Goal: Task Accomplishment & Management: Use online tool/utility

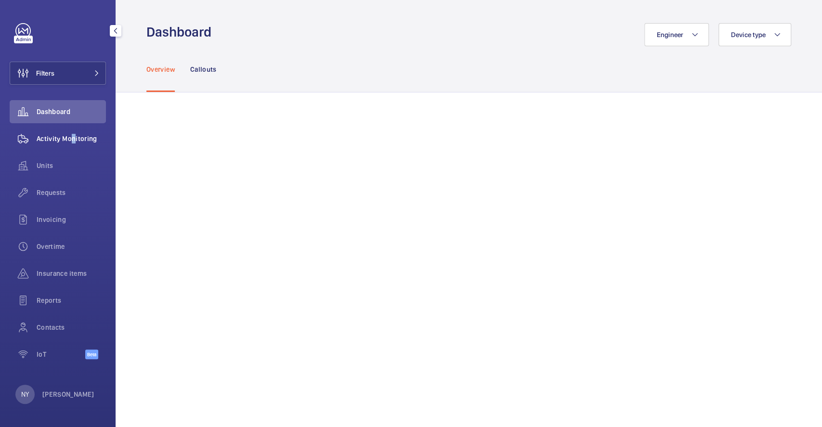
click at [69, 143] on div "Activity Monitoring" at bounding box center [58, 138] width 96 height 23
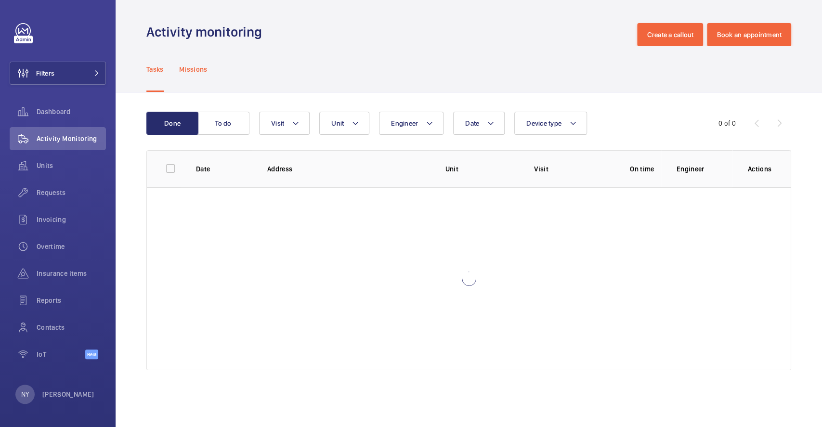
click at [195, 67] on p "Missions" at bounding box center [193, 70] width 28 height 10
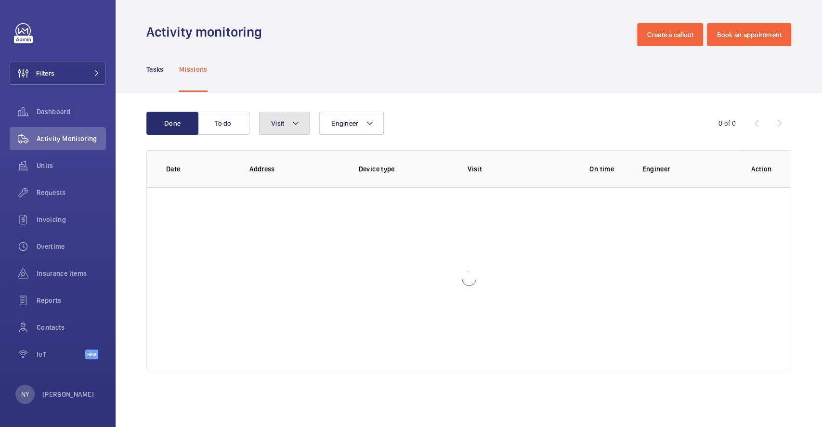
click at [271, 121] on span "Visit" at bounding box center [277, 123] width 13 height 8
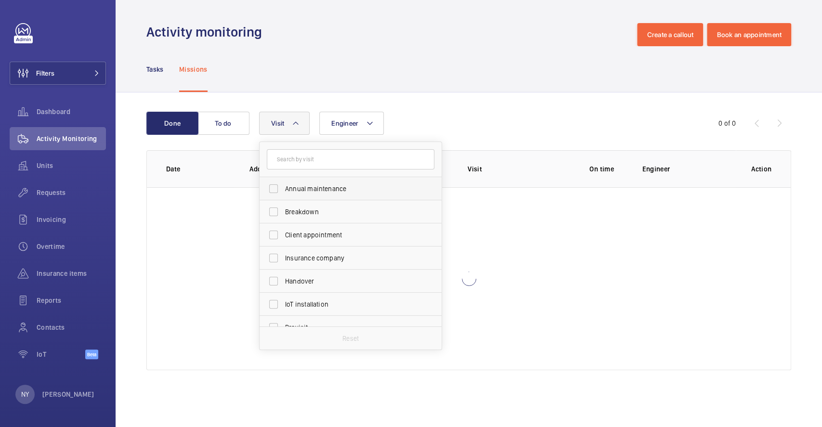
click at [294, 187] on span "Annual maintenance" at bounding box center [351, 189] width 132 height 10
click at [283, 187] on input "Annual maintenance" at bounding box center [273, 188] width 19 height 19
checkbox input "true"
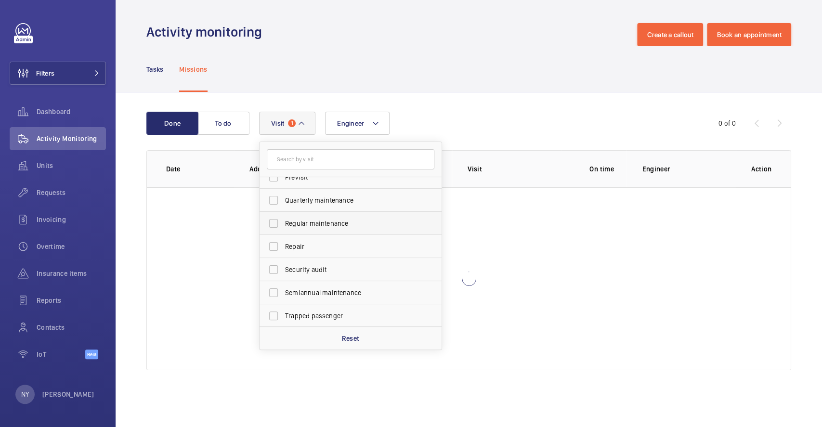
scroll to position [151, 0]
click at [316, 198] on span "Quarterly maintenance" at bounding box center [351, 200] width 132 height 10
click at [283, 198] on input "Quarterly maintenance" at bounding box center [273, 199] width 19 height 19
checkbox input "true"
click at [331, 227] on label "Regular maintenance" at bounding box center [344, 223] width 168 height 23
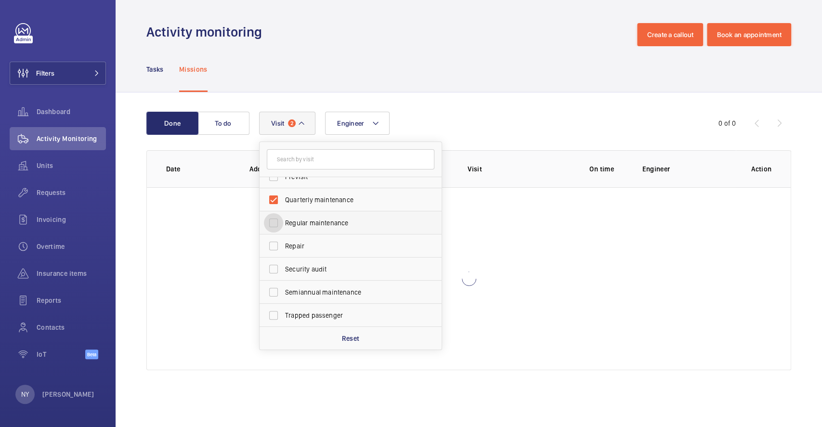
click at [283, 227] on input "Regular maintenance" at bounding box center [273, 222] width 19 height 19
checkbox input "true"
click at [328, 292] on span "Semiannual maintenance" at bounding box center [351, 293] width 132 height 10
click at [283, 292] on input "Semiannual maintenance" at bounding box center [273, 292] width 19 height 19
checkbox input "true"
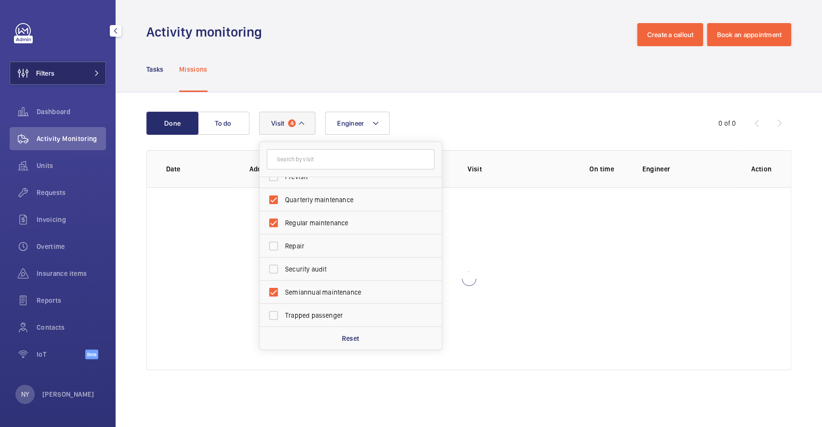
click at [66, 75] on button "Filters" at bounding box center [58, 73] width 96 height 23
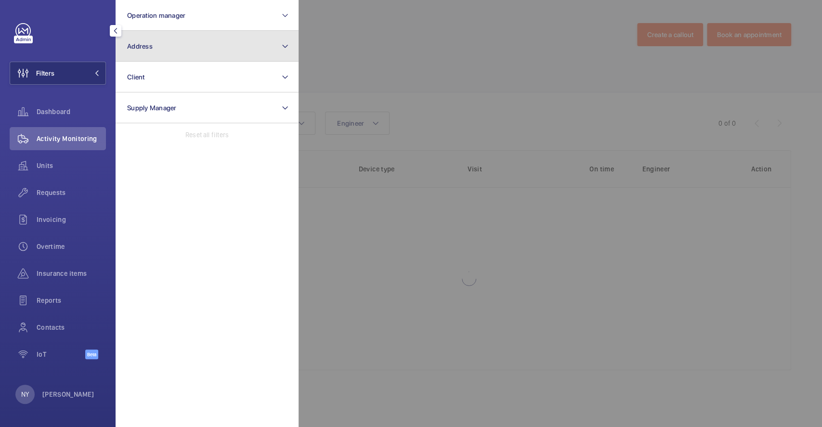
click at [202, 40] on button "Address" at bounding box center [207, 46] width 183 height 31
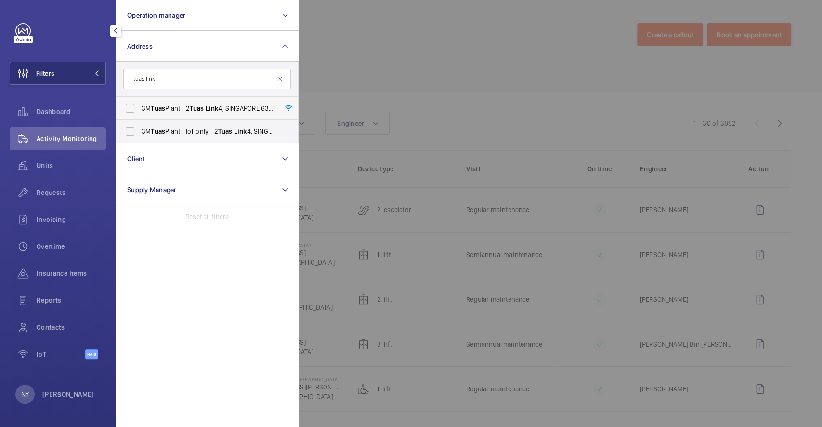
type input "tuas link"
click at [190, 106] on span "3M Tuas Plant - 2 Tuas Link 4, SINGAPORE 637321" at bounding box center [208, 109] width 132 height 10
click at [140, 106] on input "3M Tuas Plant - 2 Tuas Link 4, SINGAPORE 637321" at bounding box center [129, 108] width 19 height 19
click at [186, 118] on label "3M Tuas Plant - 2 Tuas Link 4, SINGAPORE 637321" at bounding box center [200, 108] width 168 height 23
click at [140, 118] on input "3M Tuas Plant - 2 Tuas Link 4, SINGAPORE 637321" at bounding box center [129, 108] width 19 height 19
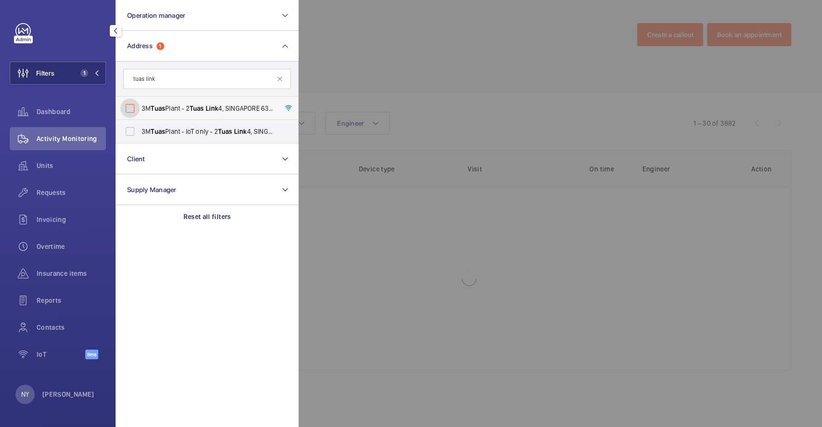
checkbox input "false"
click at [184, 129] on span "3M Tuas Plant - IoT only - 2 Tuas Link 4, SINGAPORE 637321" at bounding box center [208, 132] width 132 height 10
click at [140, 129] on input "3M Tuas Plant - IoT only - 2 Tuas Link 4, SINGAPORE 637321" at bounding box center [129, 131] width 19 height 19
checkbox input "true"
click at [188, 104] on span "3M Tuas Plant - 2 Tuas Link 4, SINGAPORE 637321" at bounding box center [208, 109] width 132 height 10
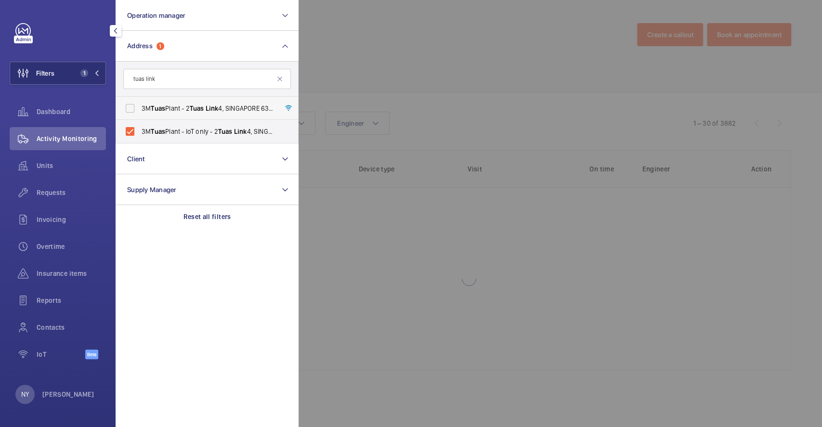
click at [140, 104] on input "3M Tuas Plant - 2 Tuas Link 4, SINGAPORE 637321" at bounding box center [129, 108] width 19 height 19
checkbox input "true"
click at [336, 44] on div at bounding box center [710, 213] width 822 height 427
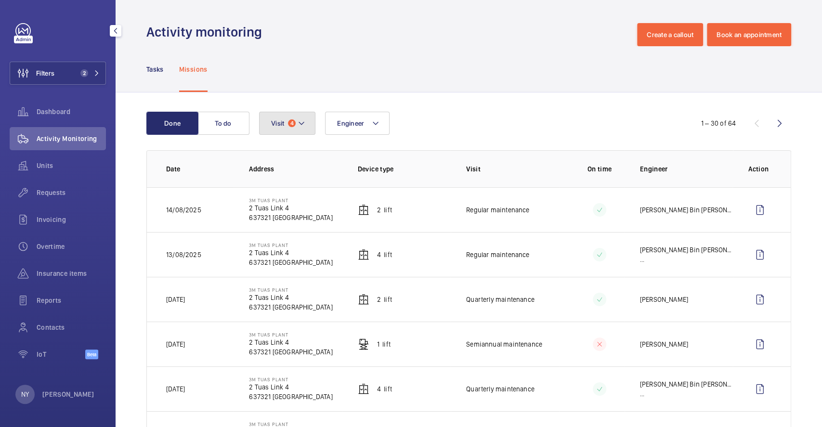
click at [288, 123] on span "4" at bounding box center [292, 123] width 8 height 8
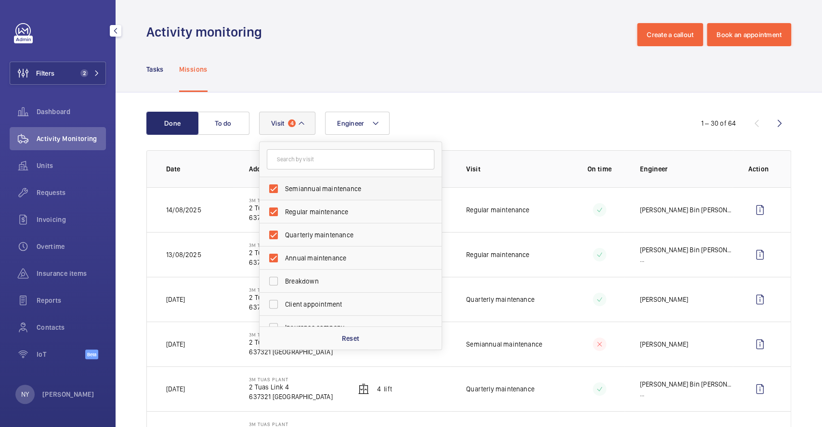
click at [311, 188] on span "Semiannual maintenance" at bounding box center [351, 189] width 132 height 10
click at [283, 188] on input "Semiannual maintenance" at bounding box center [273, 188] width 19 height 19
click at [310, 190] on span "Semiannual maintenance" at bounding box center [351, 189] width 132 height 10
click at [283, 190] on input "Semiannual maintenance" at bounding box center [273, 188] width 19 height 19
click at [338, 196] on label "Semiannual maintenance" at bounding box center [344, 188] width 168 height 23
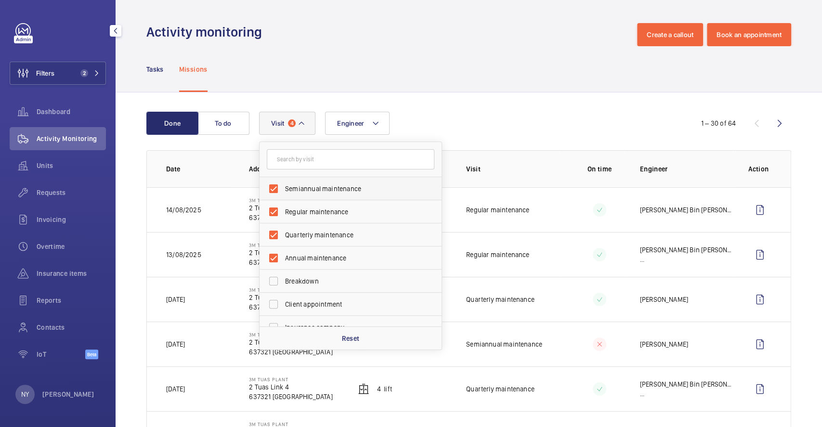
click at [283, 196] on input "Semiannual maintenance" at bounding box center [273, 188] width 19 height 19
checkbox input "false"
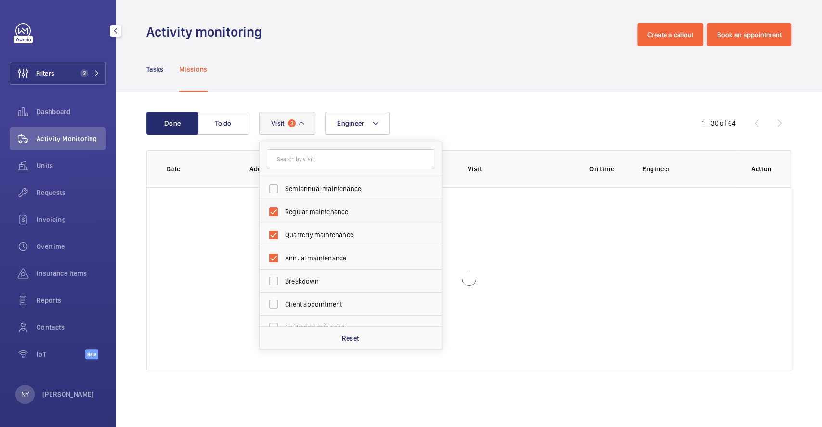
click at [333, 212] on span "Regular maintenance" at bounding box center [351, 212] width 132 height 10
click at [283, 212] on input "Regular maintenance" at bounding box center [273, 211] width 19 height 19
checkbox input "false"
click at [328, 251] on label "Annual maintenance" at bounding box center [344, 258] width 168 height 23
click at [283, 251] on input "Annual maintenance" at bounding box center [273, 258] width 19 height 19
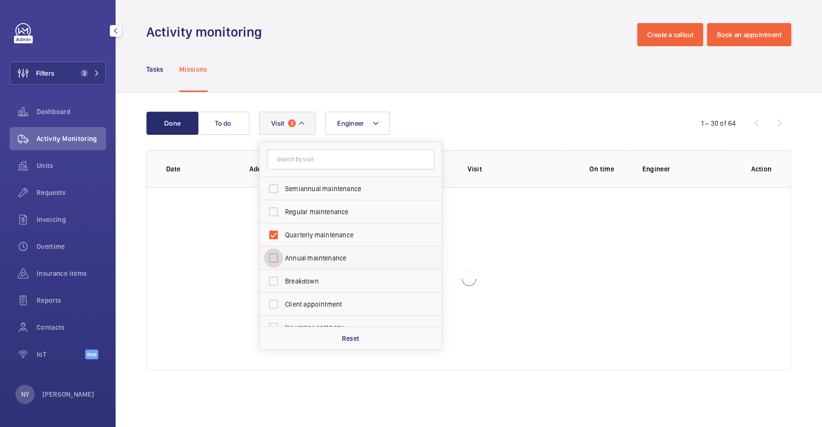
checkbox input "false"
click at [428, 53] on div "Tasks Missions" at bounding box center [468, 69] width 645 height 46
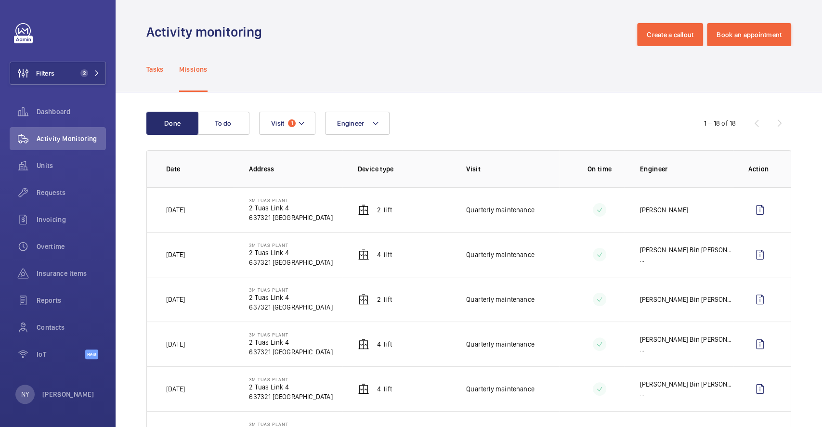
click at [163, 65] on p "Tasks" at bounding box center [154, 70] width 17 height 10
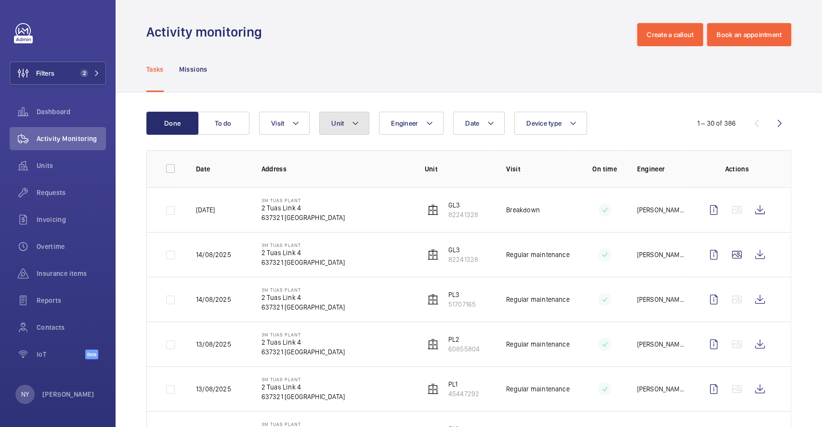
click at [335, 130] on button "Unit" at bounding box center [344, 123] width 50 height 23
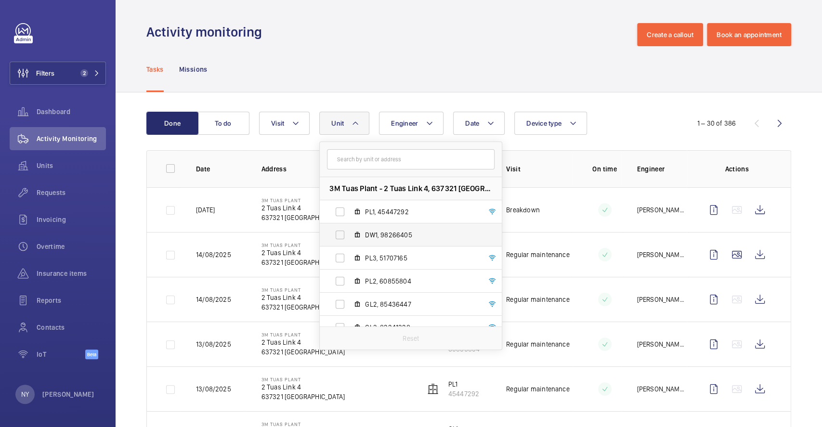
click at [377, 229] on label "DW1, 98266405" at bounding box center [403, 235] width 167 height 23
click at [350, 229] on input "DW1, 98266405" at bounding box center [340, 234] width 19 height 19
checkbox input "true"
click at [340, 80] on div "Tasks Missions" at bounding box center [468, 69] width 645 height 46
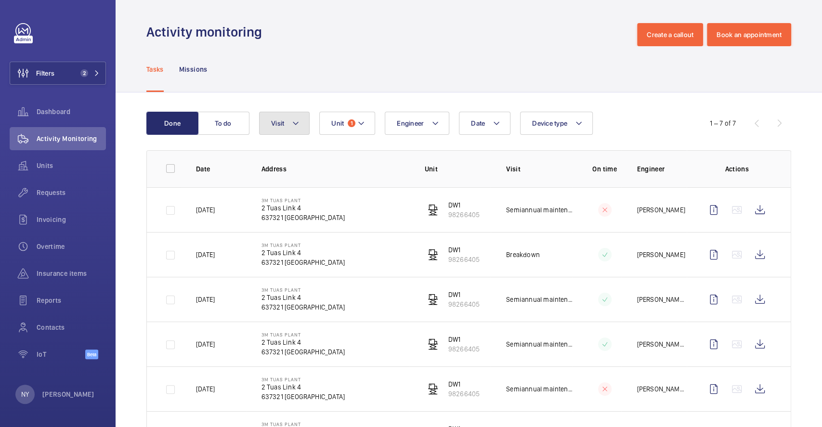
click at [286, 121] on button "Visit" at bounding box center [284, 123] width 51 height 23
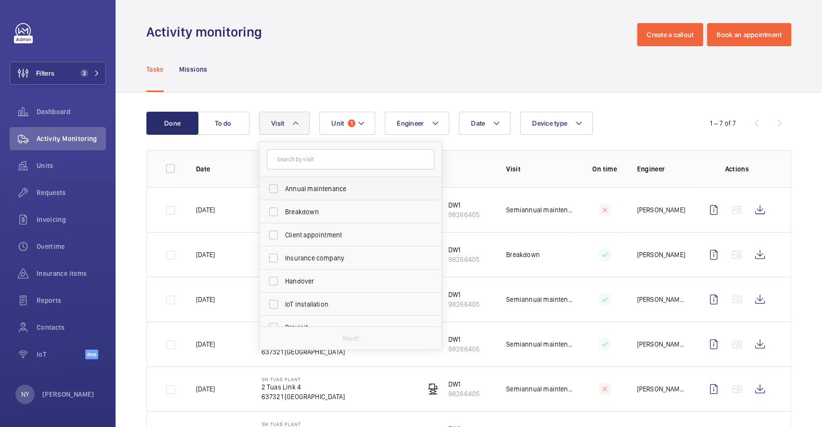
click at [302, 186] on span "Annual maintenance" at bounding box center [351, 189] width 132 height 10
click at [283, 186] on input "Annual maintenance" at bounding box center [273, 188] width 19 height 19
checkbox input "true"
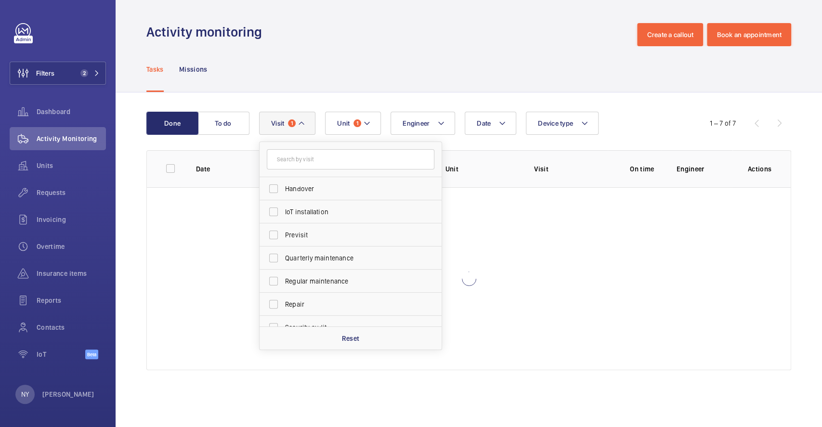
scroll to position [151, 0]
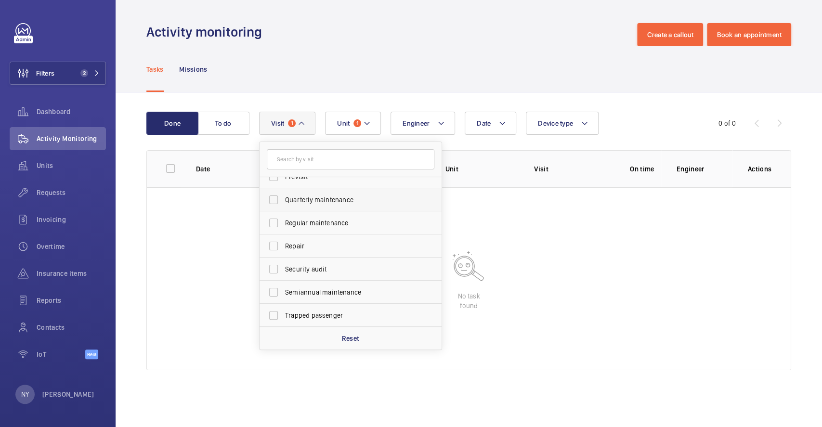
click at [306, 205] on label "Quarterly maintenance" at bounding box center [344, 199] width 168 height 23
click at [283, 205] on input "Quarterly maintenance" at bounding box center [273, 199] width 19 height 19
checkbox input "true"
click at [318, 227] on span "Regular maintenance" at bounding box center [351, 223] width 132 height 10
click at [283, 227] on input "Regular maintenance" at bounding box center [273, 222] width 19 height 19
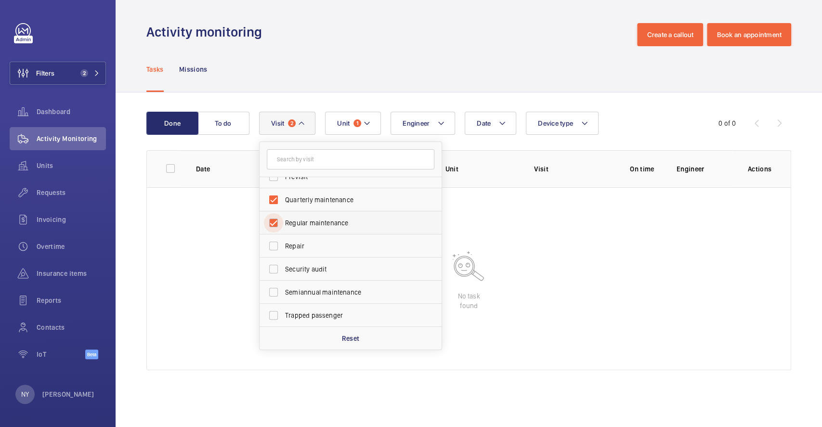
checkbox input "true"
click at [331, 288] on span "Semiannual maintenance" at bounding box center [351, 293] width 132 height 10
click at [283, 288] on input "Semiannual maintenance" at bounding box center [273, 292] width 19 height 19
checkbox input "true"
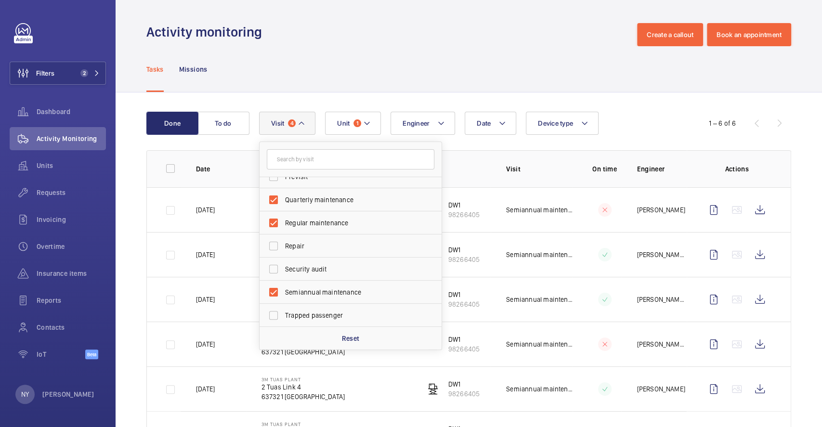
click at [374, 74] on div "Tasks Missions" at bounding box center [468, 69] width 645 height 46
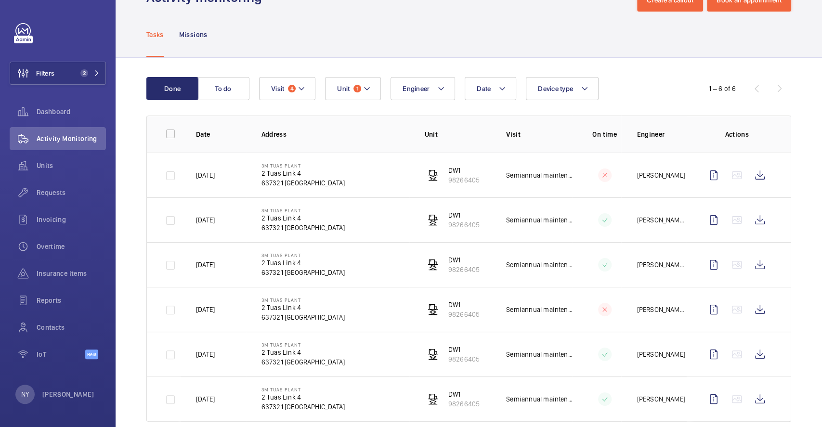
scroll to position [53, 0]
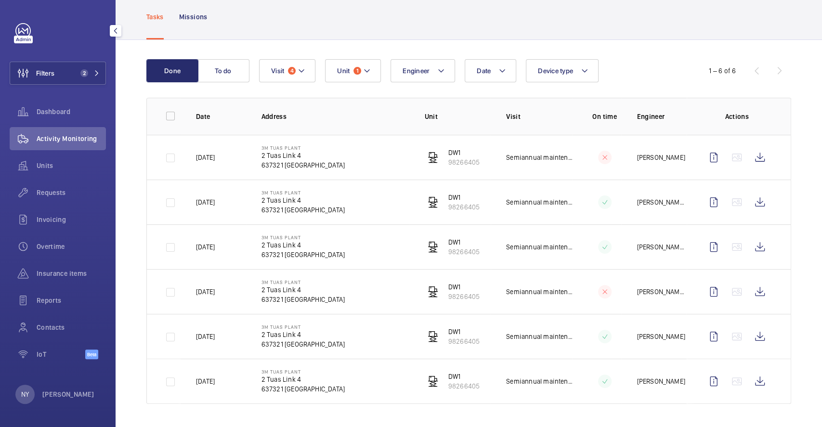
click at [71, 397] on wm-front-avatar "NY Ngay Yin" at bounding box center [57, 394] width 85 height 19
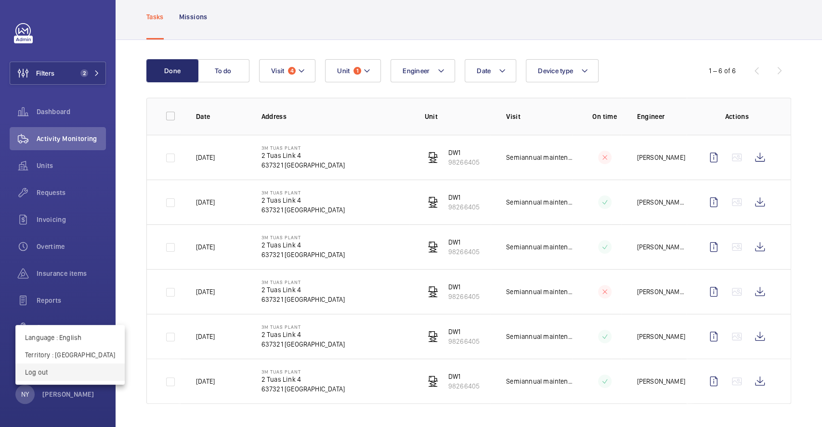
click at [81, 378] on button "Log out" at bounding box center [69, 372] width 109 height 17
